Goal: Task Accomplishment & Management: Complete application form

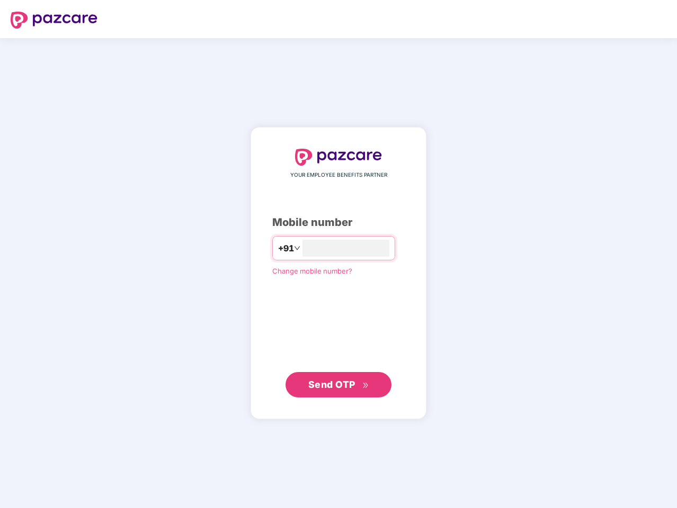
click at [338, 254] on input "number" at bounding box center [345, 248] width 87 height 17
click at [54, 20] on img at bounding box center [54, 20] width 87 height 17
click at [278, 248] on span "+91" at bounding box center [286, 248] width 16 height 13
click at [338, 385] on span "Send OTP" at bounding box center [331, 384] width 47 height 11
